Goal: Transaction & Acquisition: Purchase product/service

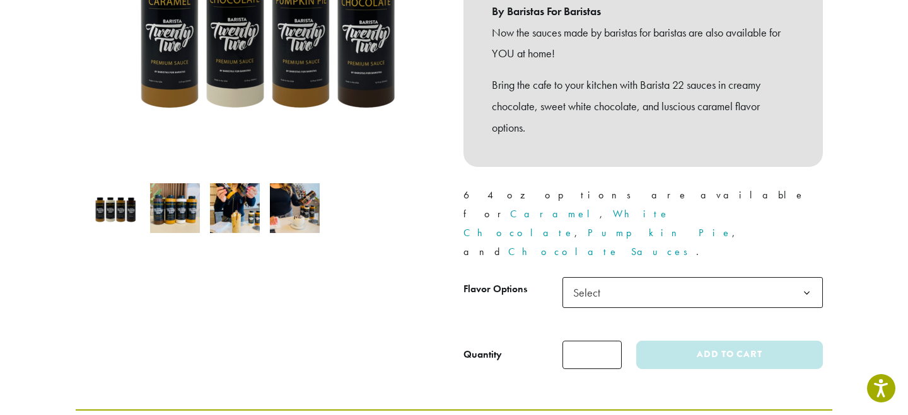
scroll to position [342, 0]
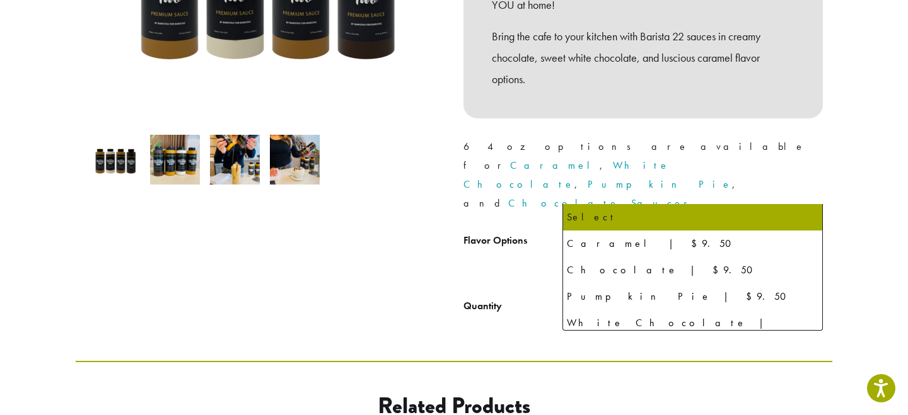
click at [596, 232] on span "Select" at bounding box center [590, 244] width 45 height 25
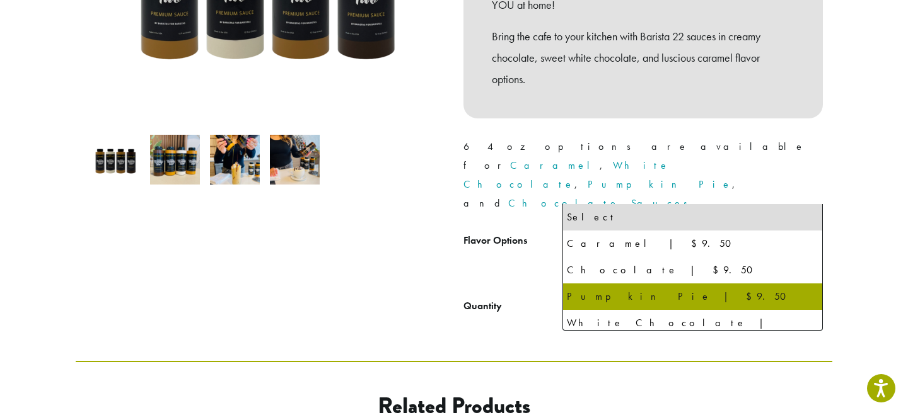
select select "**********"
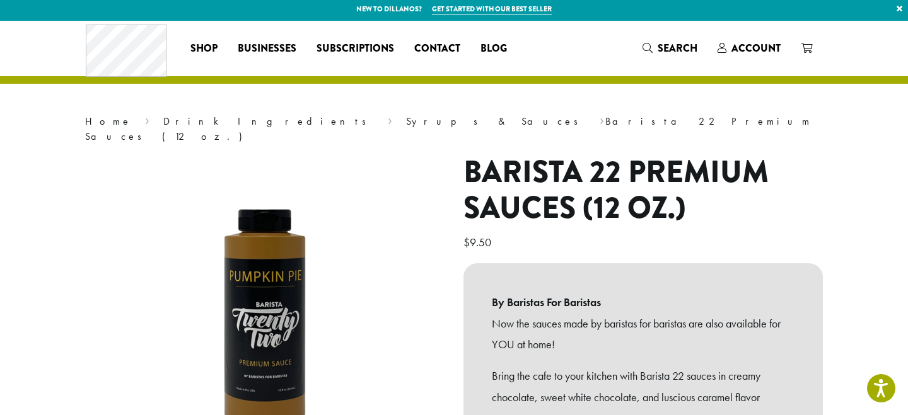
scroll to position [4, 0]
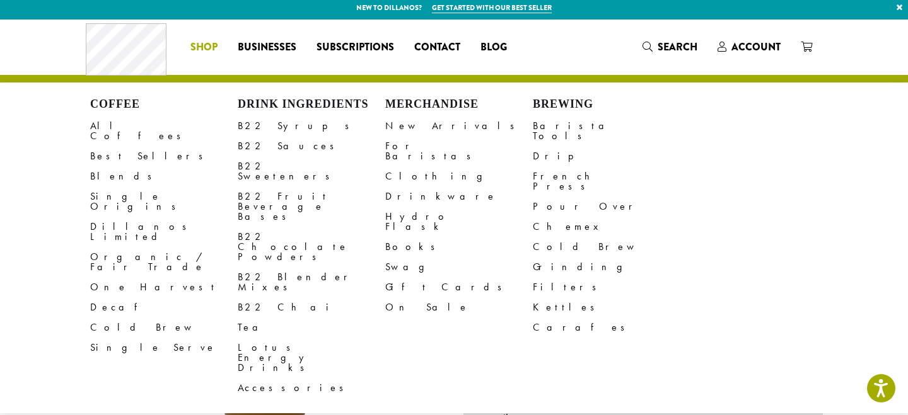
click at [200, 49] on span "Shop" at bounding box center [203, 48] width 27 height 16
click at [293, 126] on link "B22 Syrups" at bounding box center [312, 126] width 148 height 20
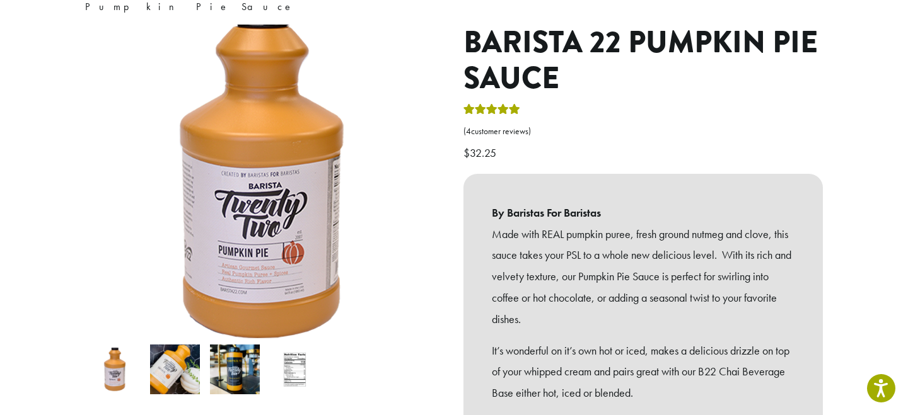
scroll to position [175, 0]
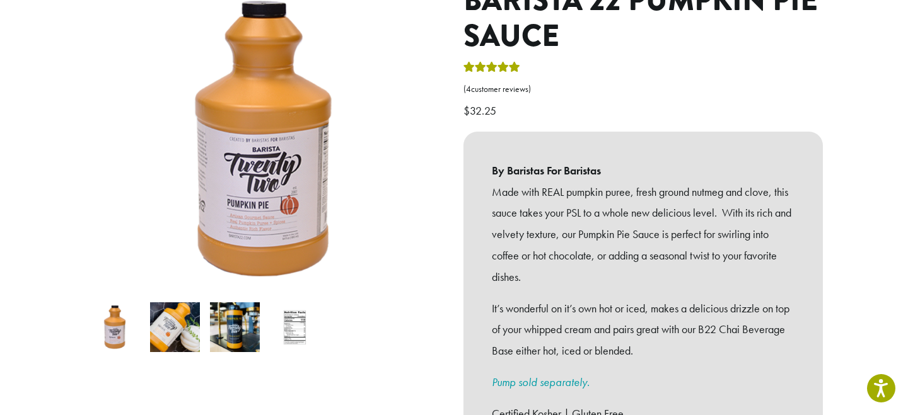
click at [177, 304] on img at bounding box center [175, 328] width 50 height 50
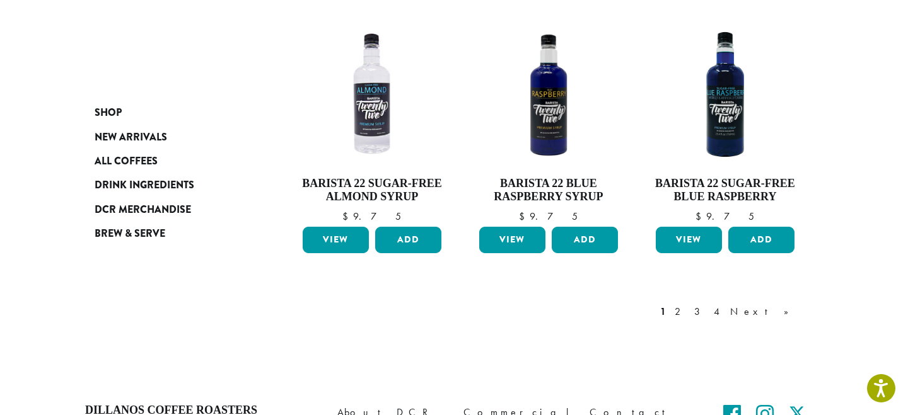
scroll to position [1117, 0]
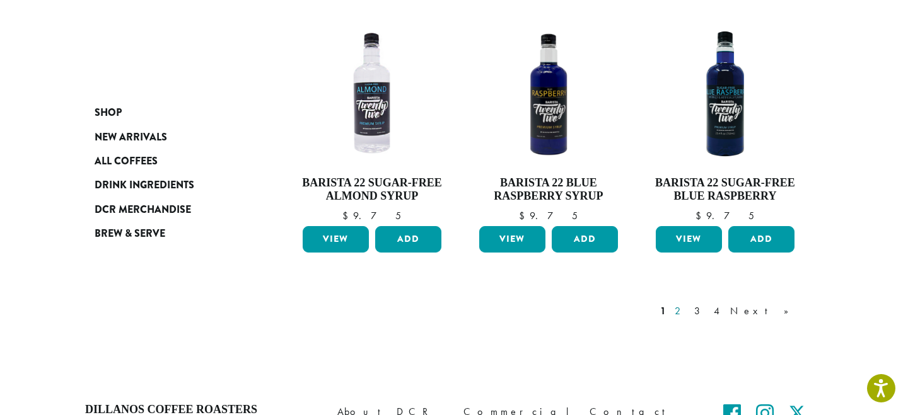
click at [688, 304] on link "2" at bounding box center [680, 311] width 16 height 15
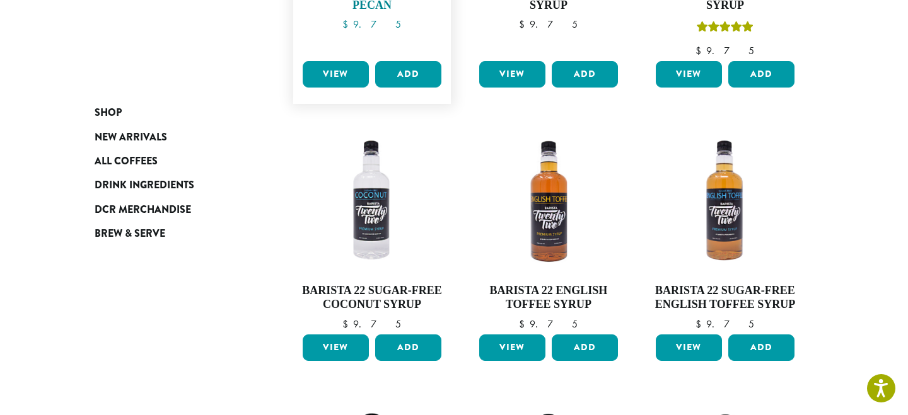
scroll to position [391, 0]
